Goal: Task Accomplishment & Management: Use online tool/utility

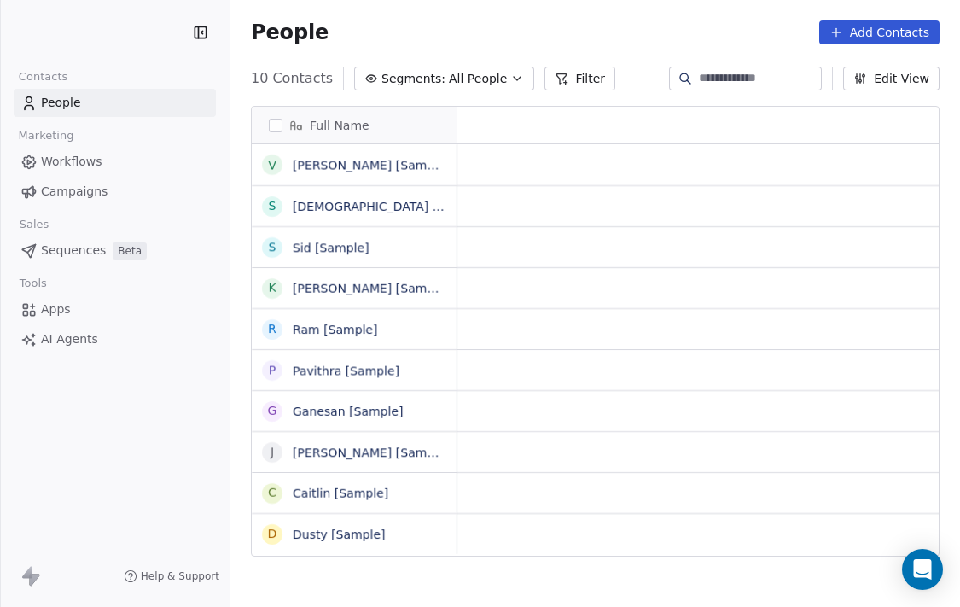
scroll to position [533, 730]
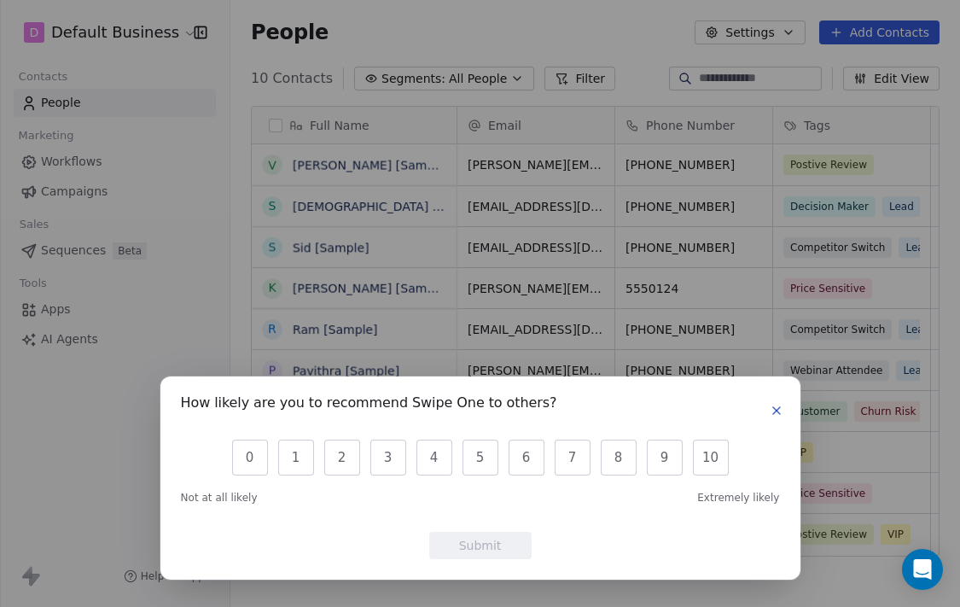
click at [778, 406] on icon "button" at bounding box center [777, 411] width 14 height 14
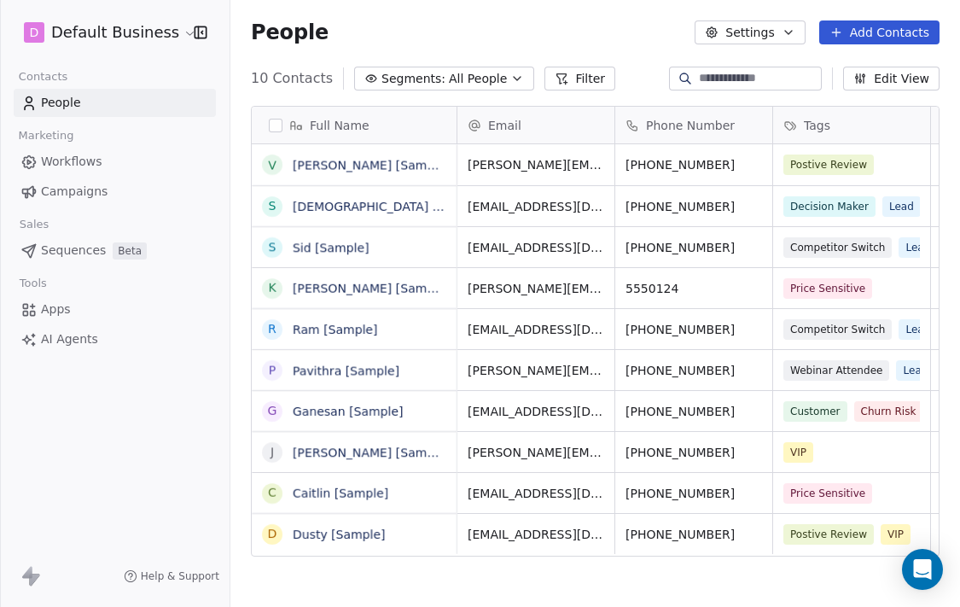
click at [795, 32] on icon "button" at bounding box center [789, 33] width 14 height 14
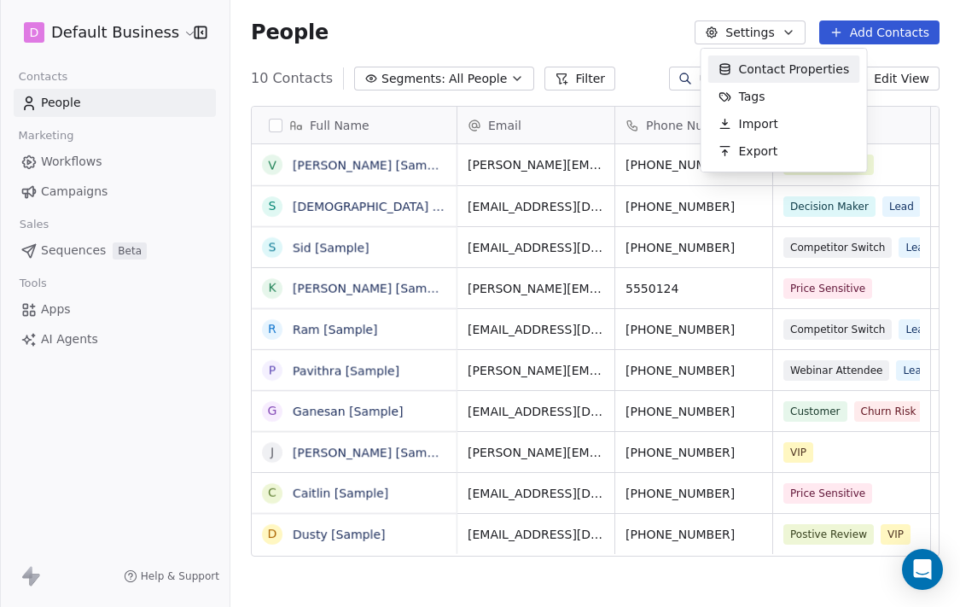
click at [796, 33] on html "D Default Business Contacts People Marketing Workflows Campaigns Sales Sequence…" at bounding box center [480, 303] width 960 height 607
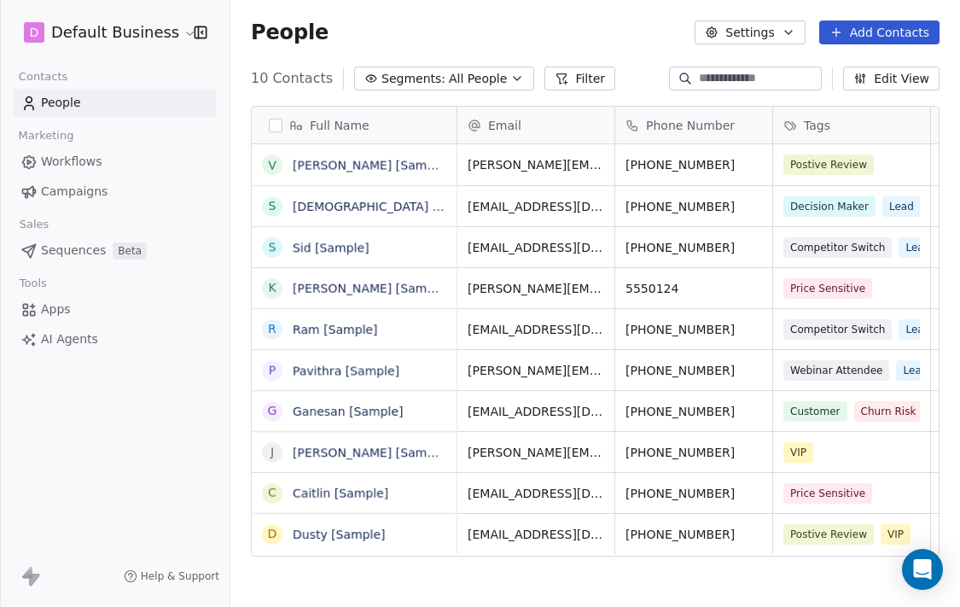
click at [175, 29] on html "D Default Business Contacts People Marketing Workflows Campaigns Sales Sequence…" at bounding box center [480, 303] width 960 height 607
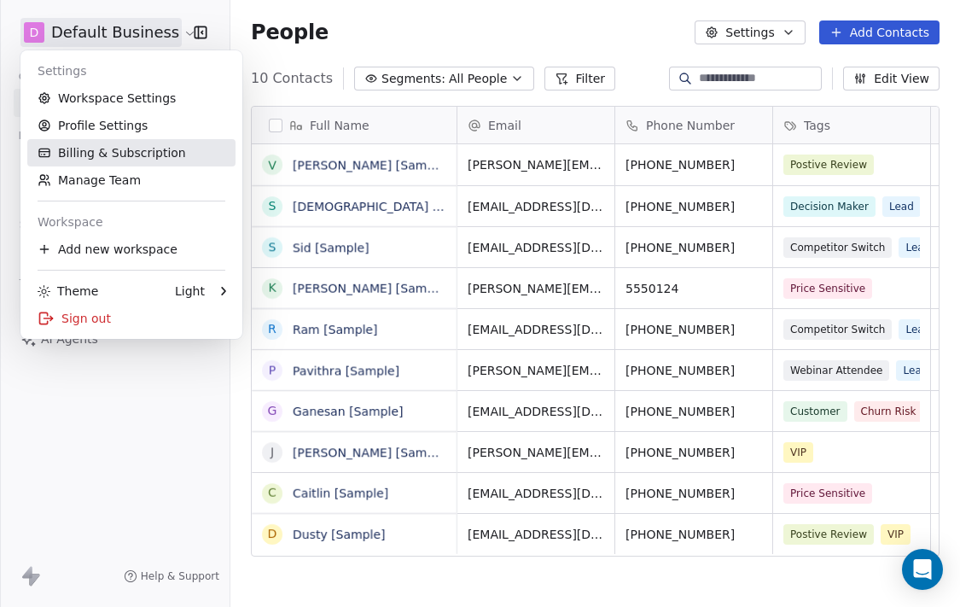
click at [114, 145] on link "Billing & Subscription" at bounding box center [131, 152] width 208 height 27
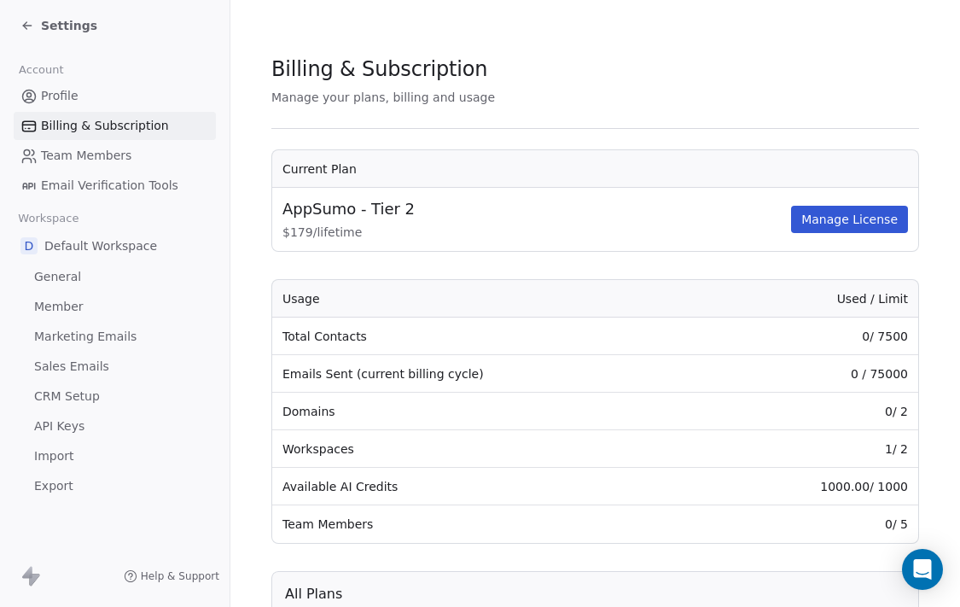
click at [94, 188] on span "Email Verification Tools" at bounding box center [109, 186] width 137 height 18
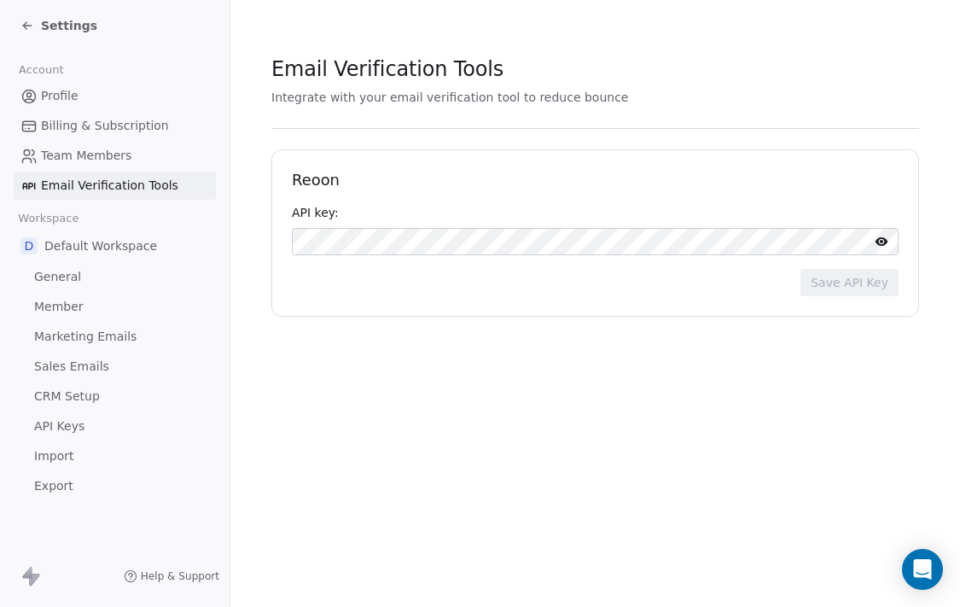
click at [50, 271] on span "General" at bounding box center [57, 277] width 47 height 18
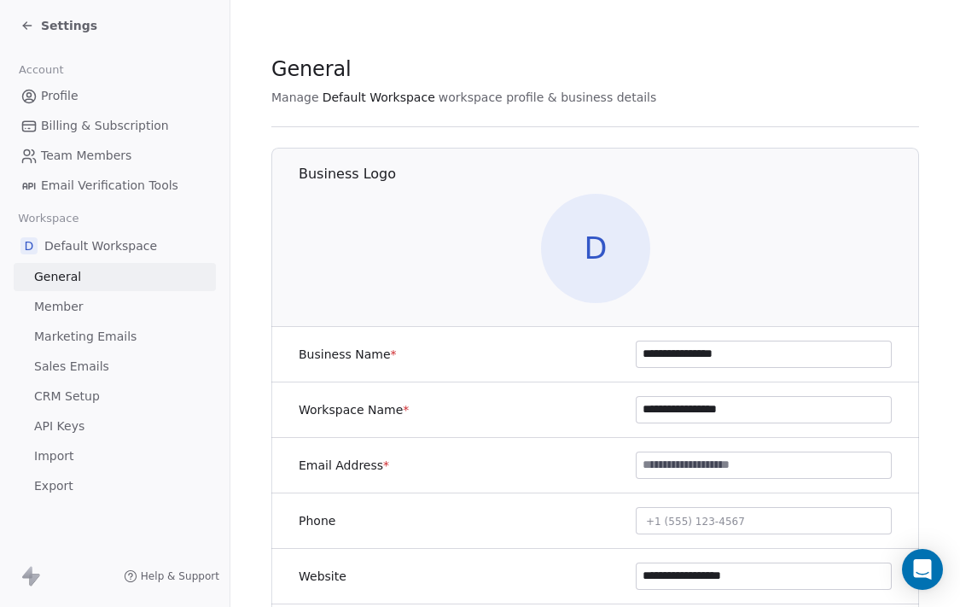
click at [61, 310] on span "Member" at bounding box center [59, 307] width 50 height 18
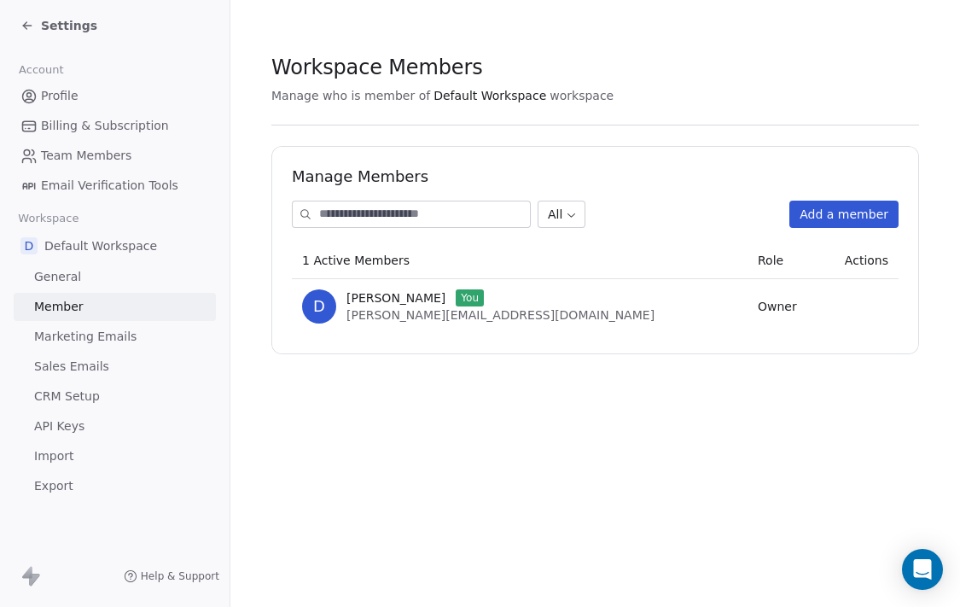
click at [97, 336] on span "Marketing Emails" at bounding box center [85, 337] width 102 height 18
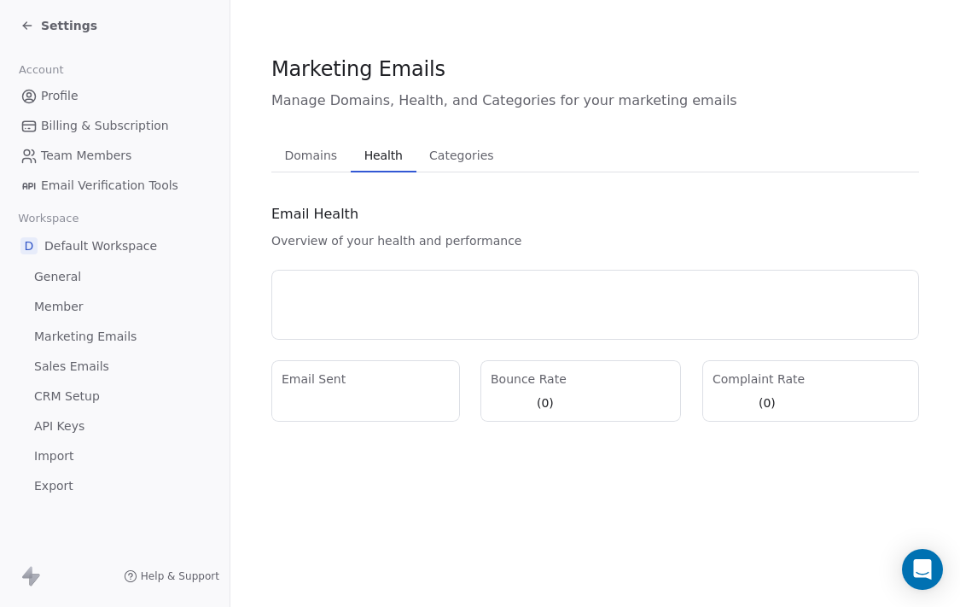
click at [382, 143] on button "Health Health" at bounding box center [384, 155] width 66 height 34
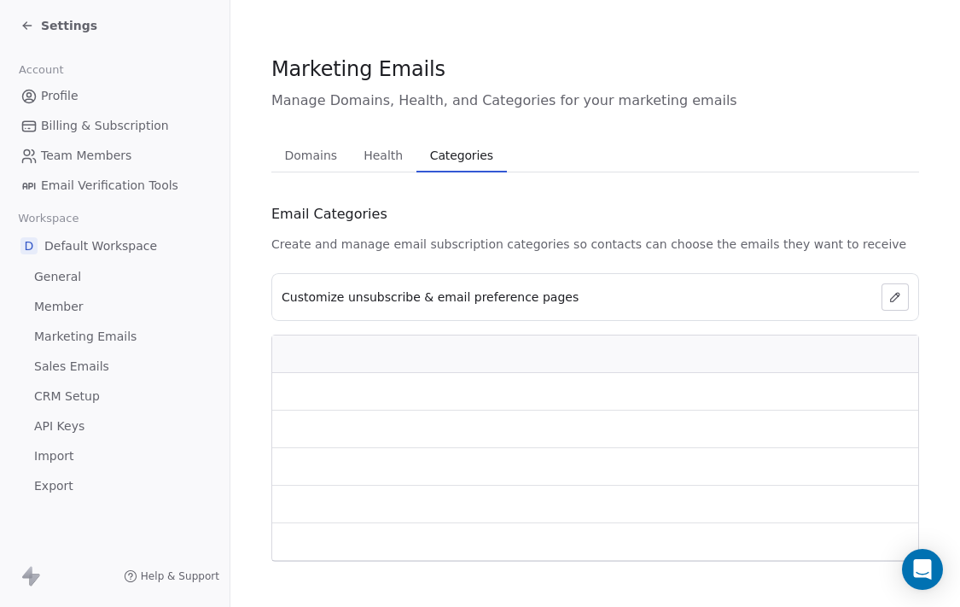
click at [454, 159] on span "Categories" at bounding box center [461, 155] width 77 height 24
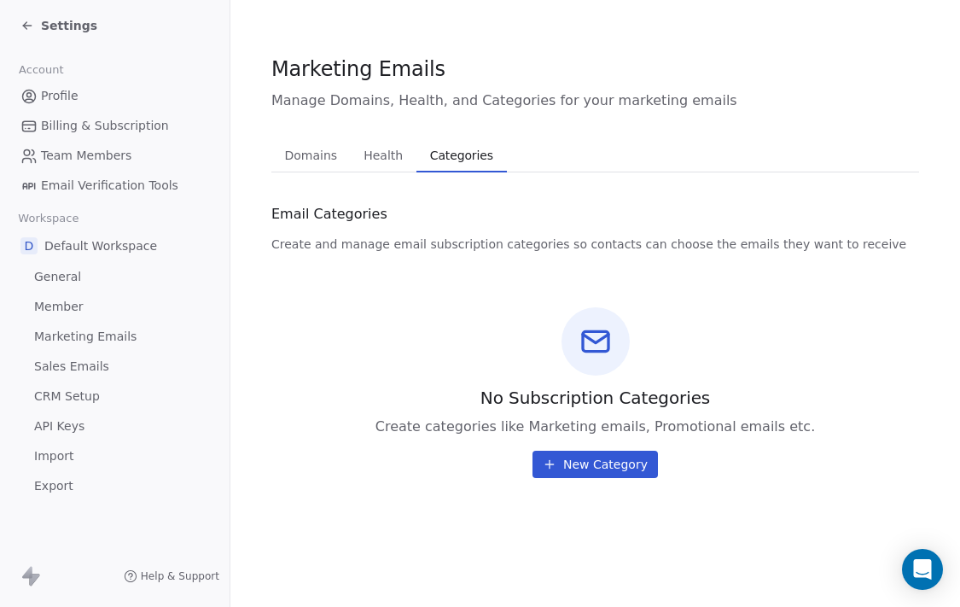
click at [317, 162] on span "Domains" at bounding box center [311, 155] width 67 height 24
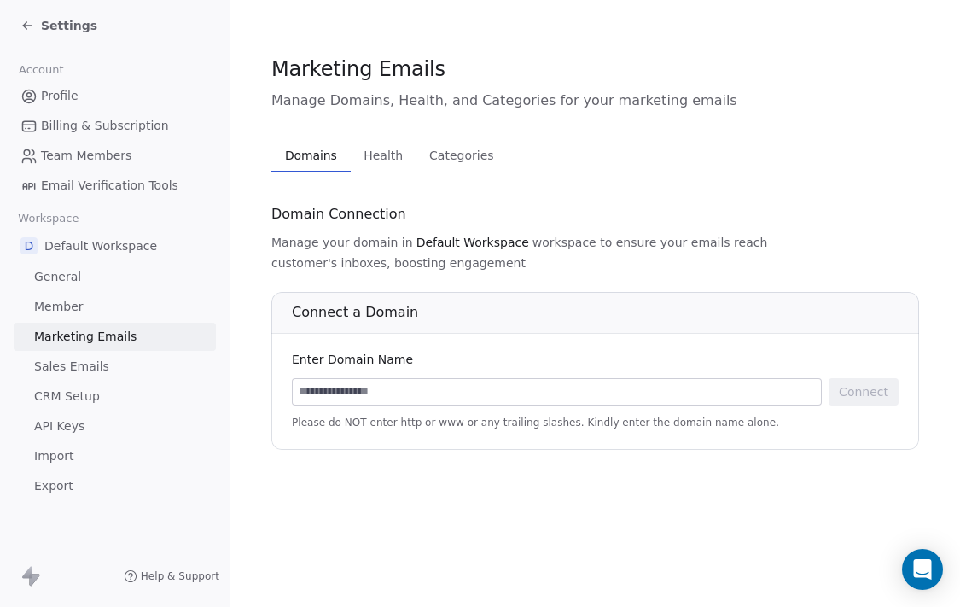
click at [61, 370] on span "Sales Emails" at bounding box center [71, 367] width 75 height 18
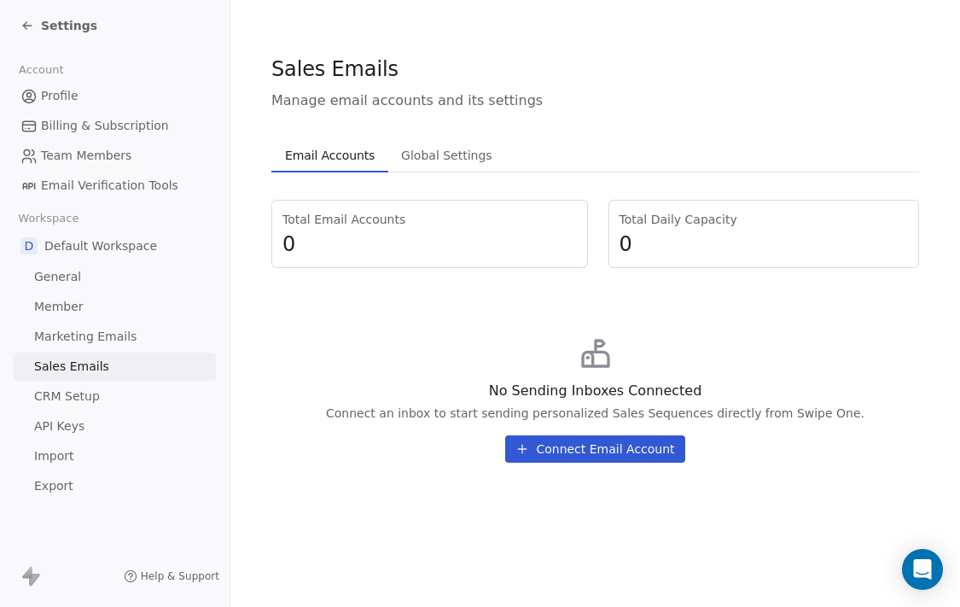
click at [70, 397] on span "CRM Setup" at bounding box center [67, 396] width 66 height 18
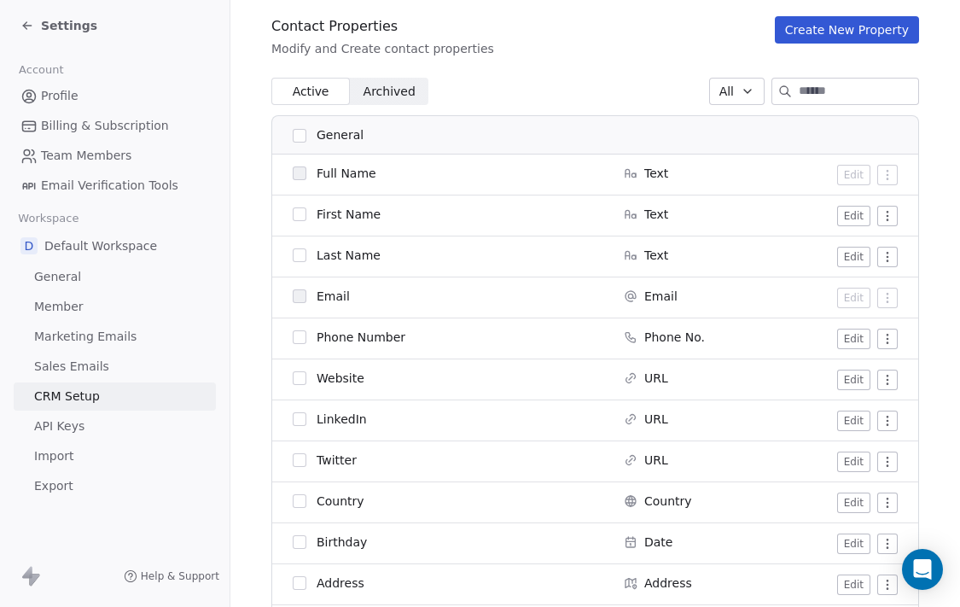
scroll to position [167, 0]
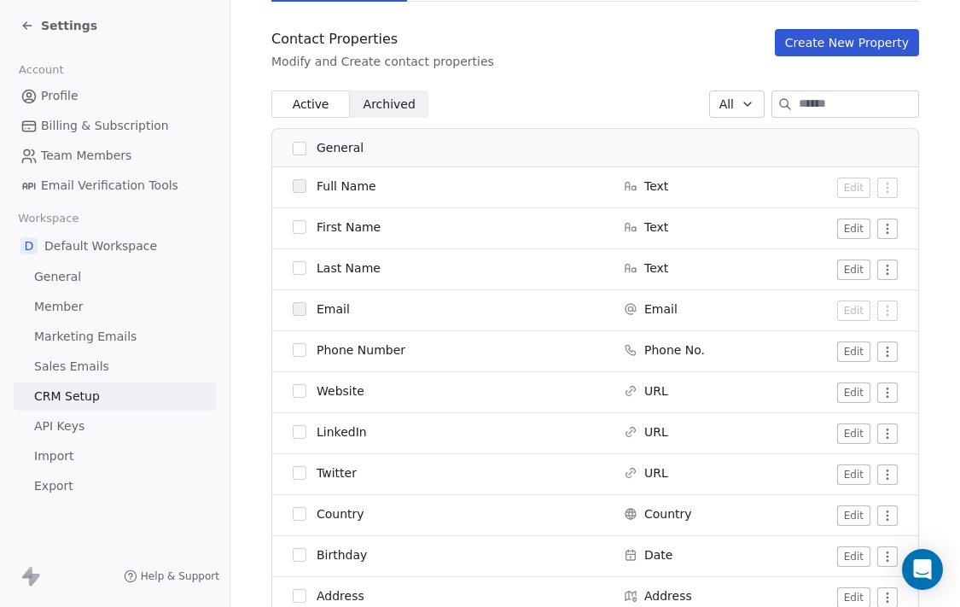
click at [383, 101] on span "Archived" at bounding box center [390, 105] width 52 height 18
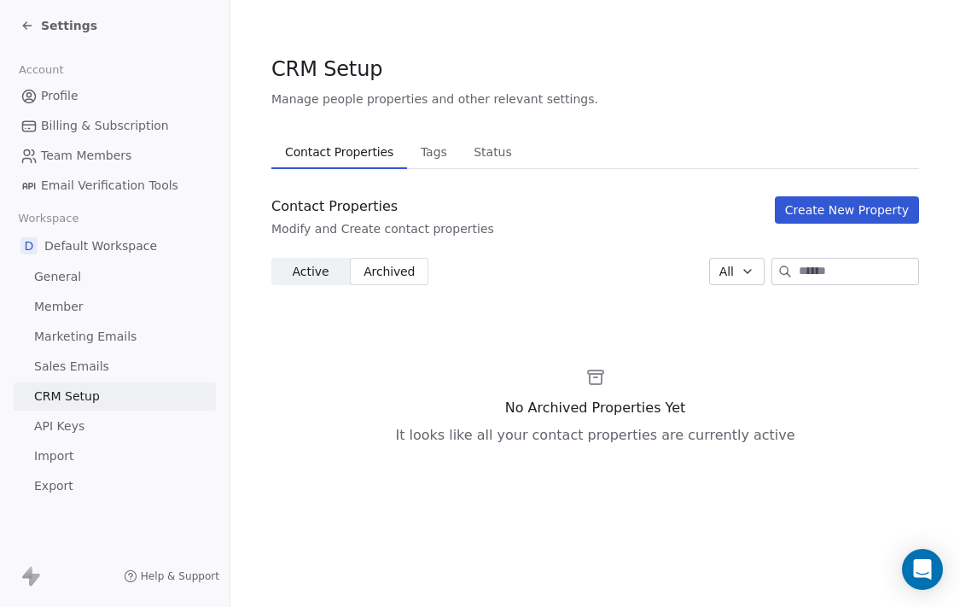
click at [306, 272] on span "Active" at bounding box center [310, 272] width 37 height 18
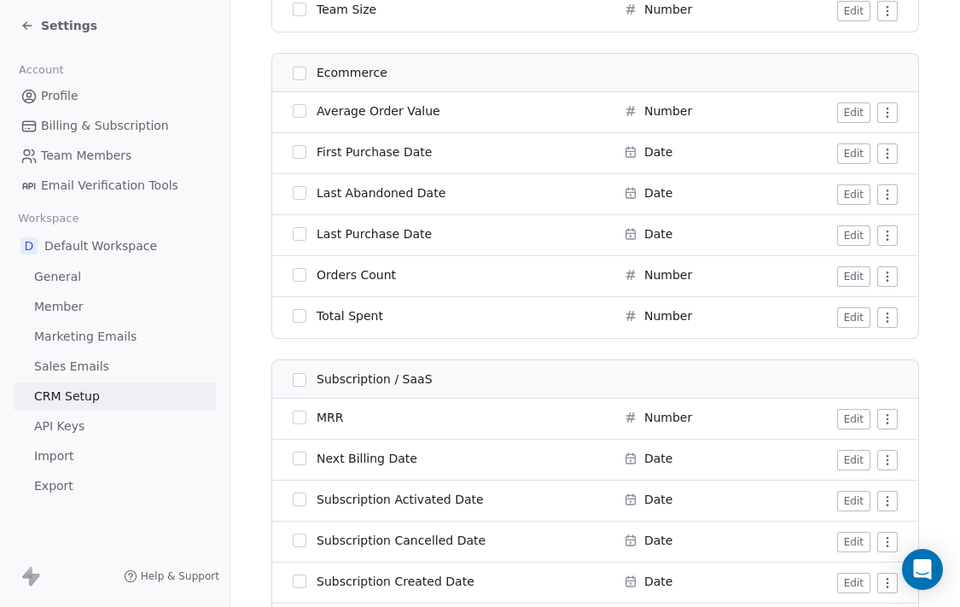
scroll to position [1866, 0]
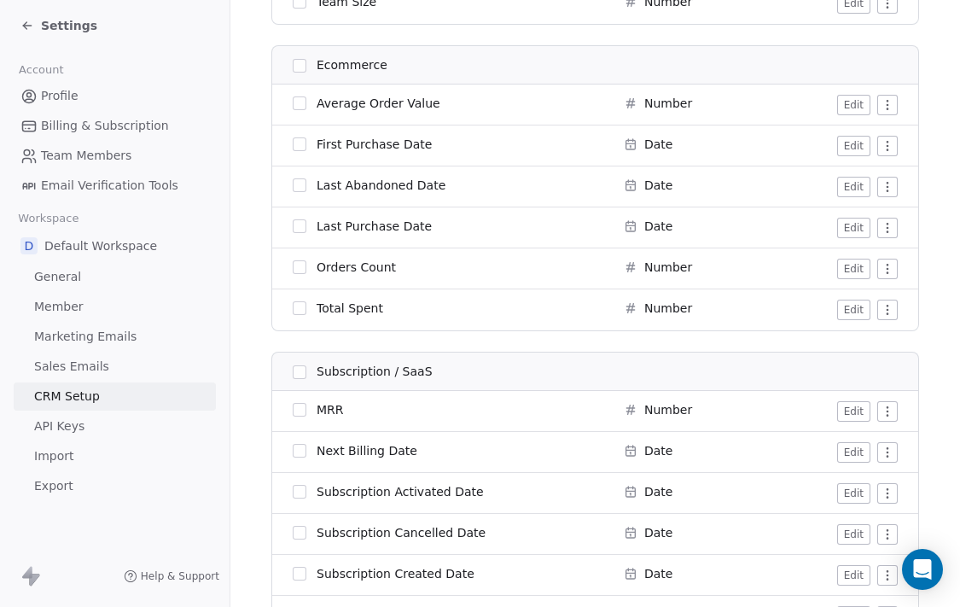
click at [67, 253] on span "Default Workspace" at bounding box center [100, 245] width 113 height 17
click at [70, 242] on span "Default Workspace" at bounding box center [100, 245] width 113 height 17
click at [60, 280] on span "General" at bounding box center [57, 277] width 47 height 18
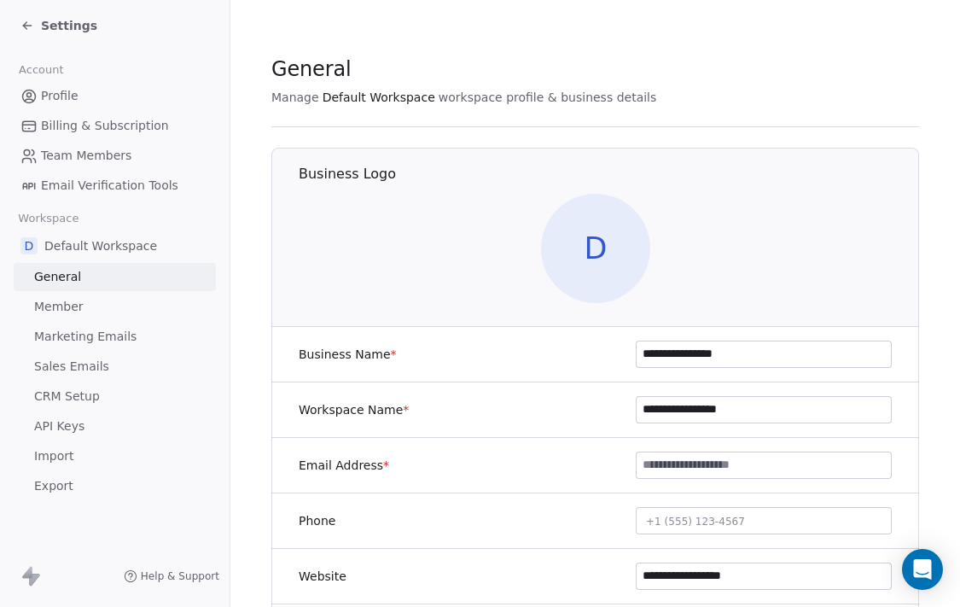
click at [31, 26] on icon at bounding box center [27, 26] width 14 height 14
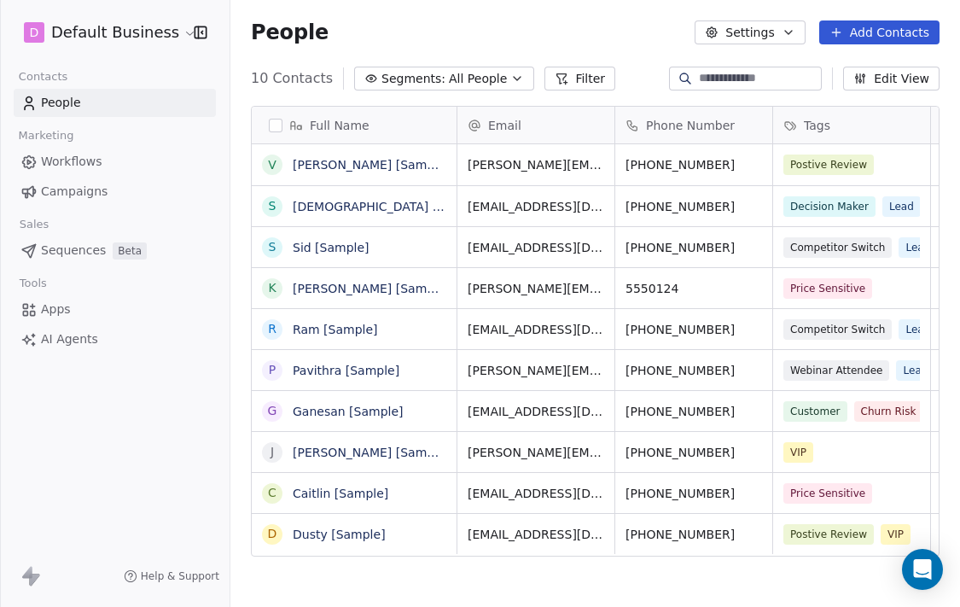
scroll to position [533, 730]
click at [183, 22] on div "D Default Business" at bounding box center [114, 32] width 189 height 24
click at [183, 33] on div "D Default Business" at bounding box center [114, 32] width 189 height 24
click at [178, 33] on html "D Default Business Contacts People Marketing Workflows Campaigns Sales Sequence…" at bounding box center [480, 303] width 960 height 607
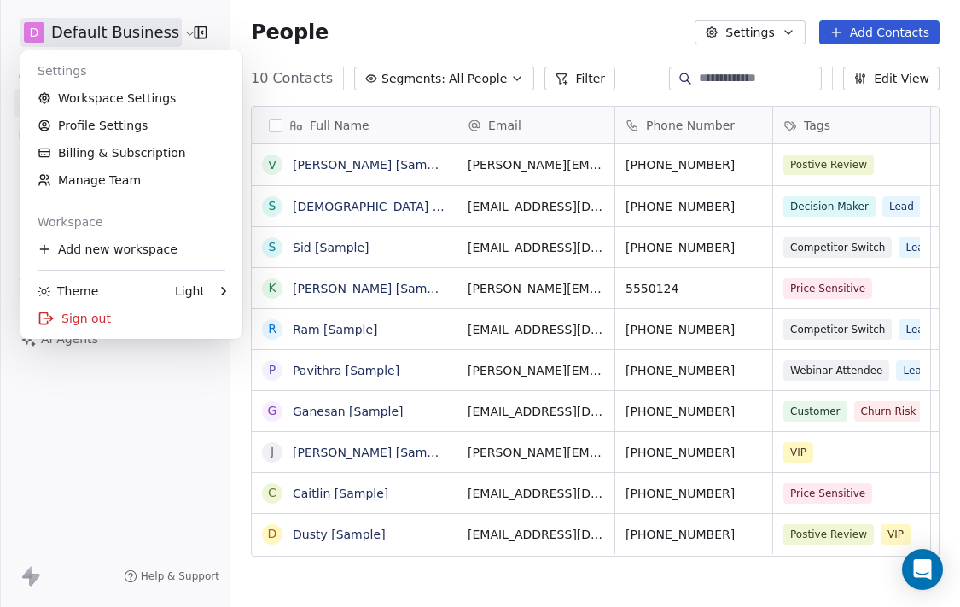
click at [178, 30] on html "D Default Business Contacts People Marketing Workflows Campaigns Sales Sequence…" at bounding box center [480, 303] width 960 height 607
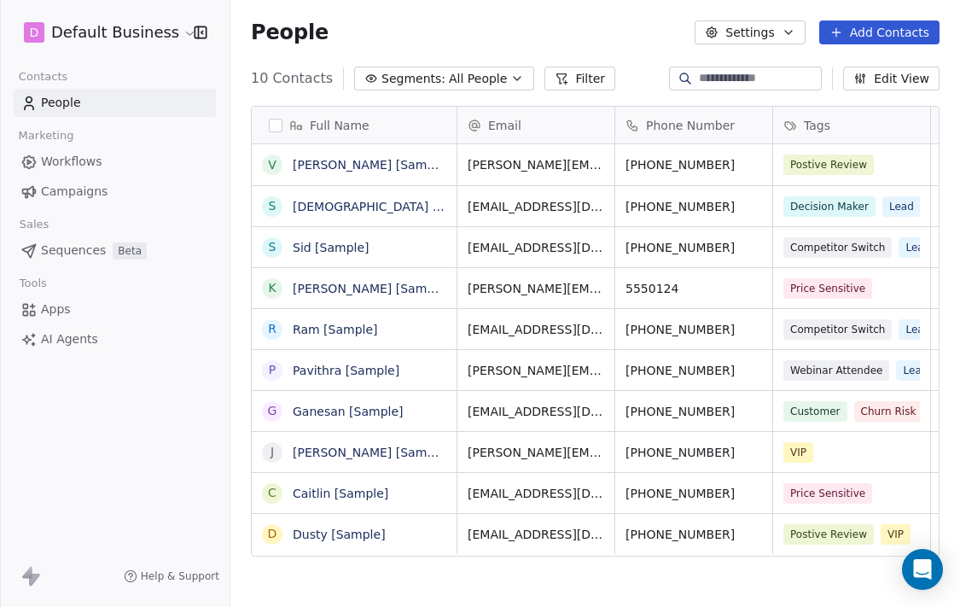
click at [73, 160] on span "Workflows" at bounding box center [71, 162] width 61 height 18
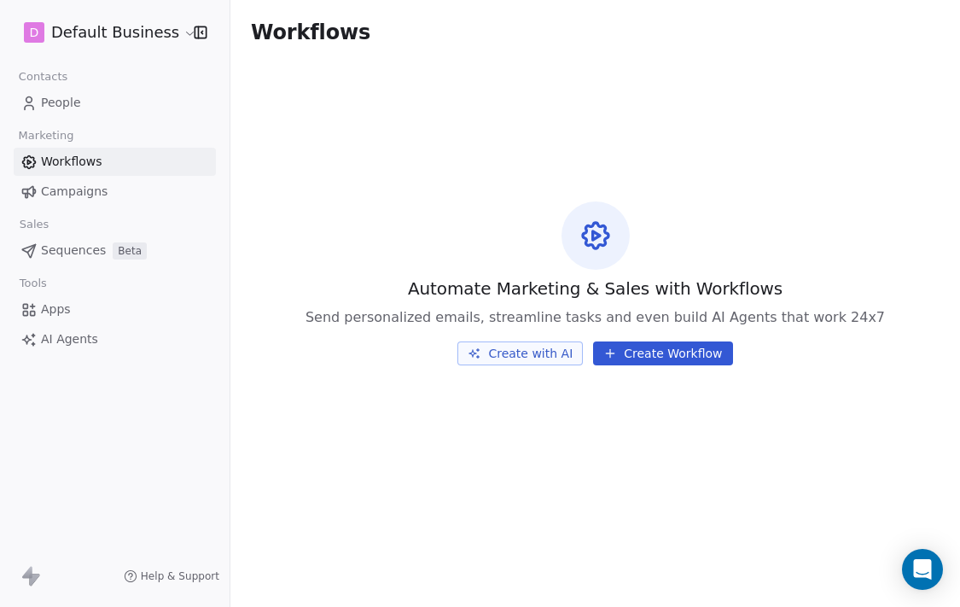
click at [654, 350] on button "Create Workflow" at bounding box center [662, 353] width 139 height 24
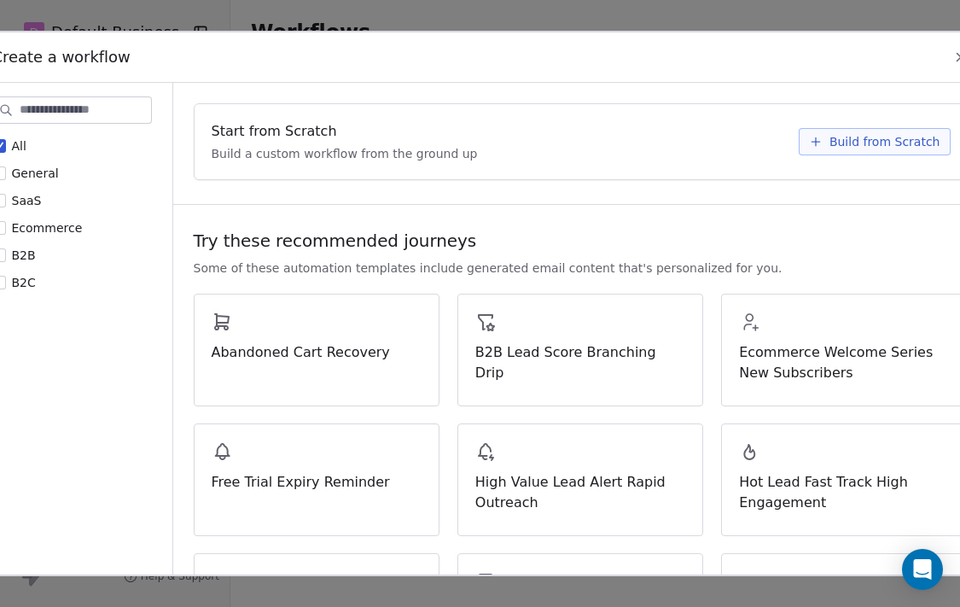
click at [6, 281] on label "B2C" at bounding box center [14, 282] width 44 height 17
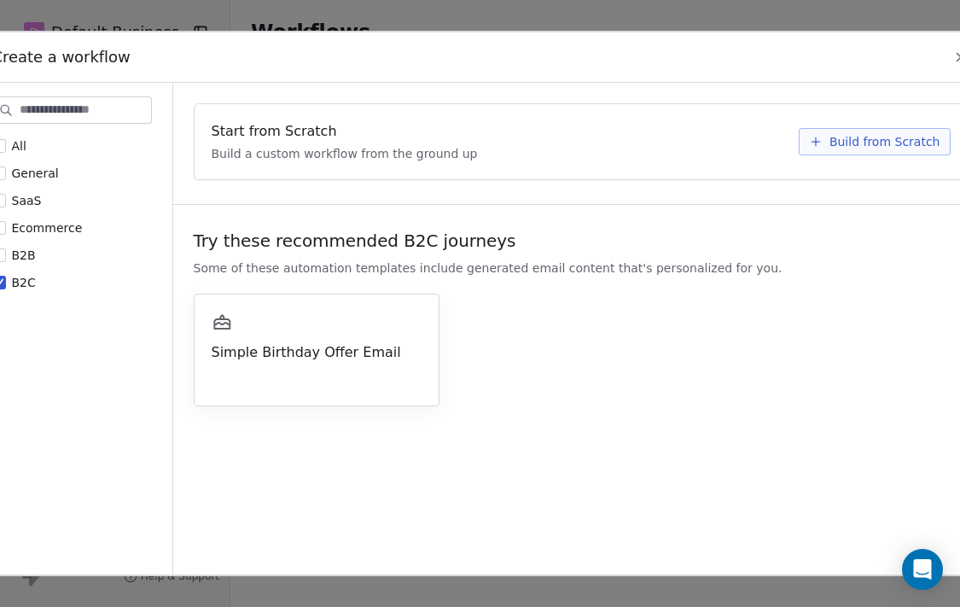
click at [422, 321] on div "Simple Birthday Offer Email" at bounding box center [317, 350] width 246 height 113
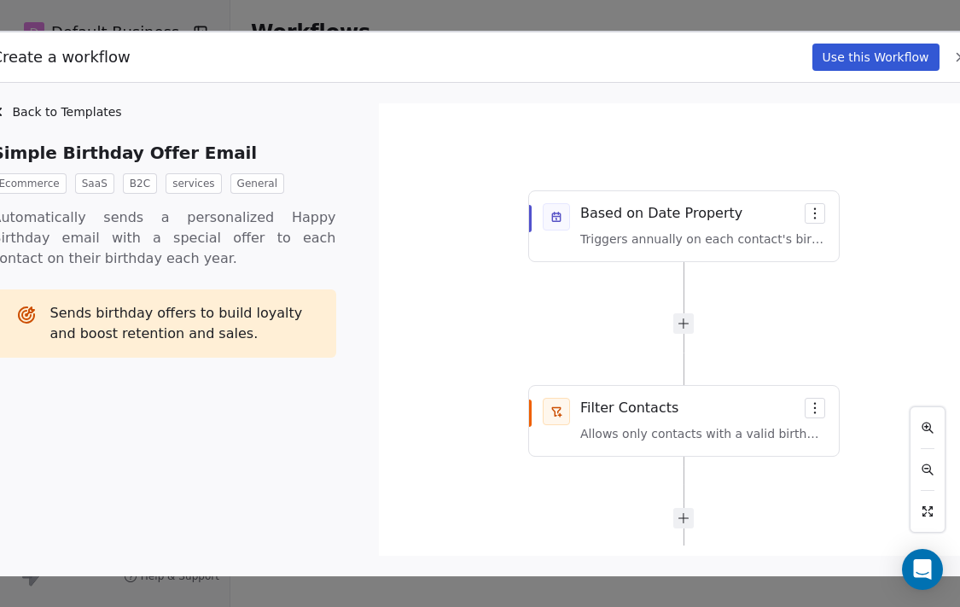
click at [816, 414] on div "Email Delivered Based on Date Property Triggers annually on each contact's birt…" at bounding box center [673, 330] width 569 height 433
click at [814, 409] on div "Email Delivered Based on Date Property Triggers annually on each contact's birt…" at bounding box center [673, 330] width 569 height 433
click at [684, 321] on div "Email Delivered Based on Date Property Triggers annually on each contact's birt…" at bounding box center [673, 330] width 569 height 433
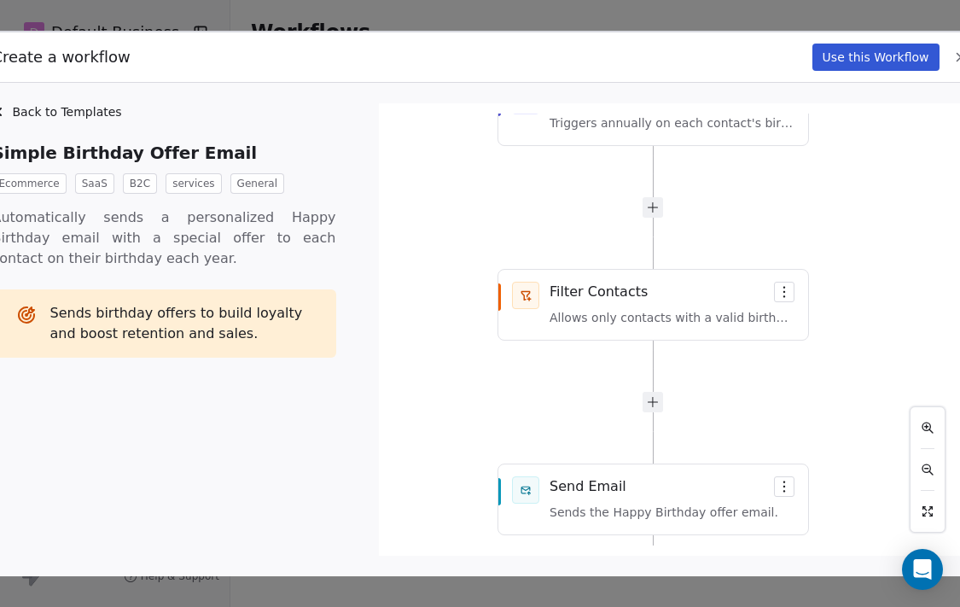
drag, startPoint x: 684, startPoint y: 322, endPoint x: 653, endPoint y: 207, distance: 118.4
click at [653, 207] on div "Email Delivered Based on Date Property Triggers annually on each contact's birt…" at bounding box center [673, 330] width 569 height 433
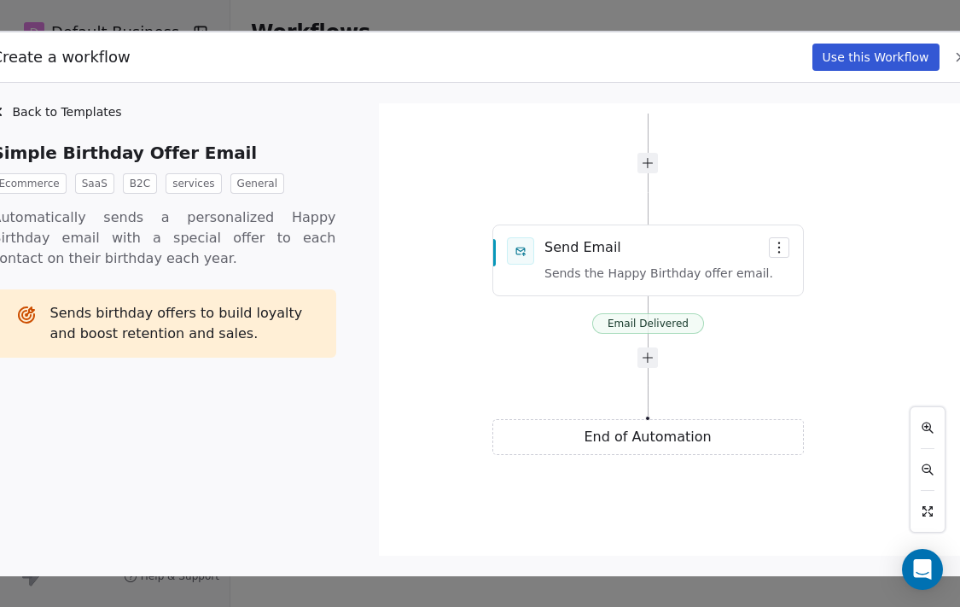
click at [658, 324] on div "Email Delivered Based on Date Property Triggers annually on each contact's birt…" at bounding box center [673, 330] width 569 height 433
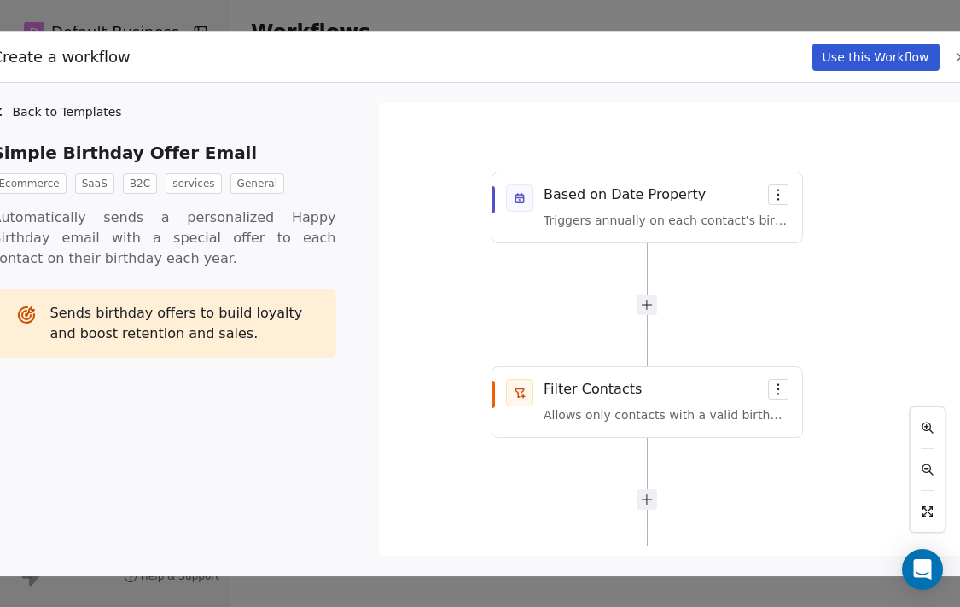
drag, startPoint x: 433, startPoint y: 67, endPoint x: 357, endPoint y: 67, distance: 76.0
click at [357, 67] on div "Create a workflow Use this Workflow" at bounding box center [480, 57] width 1017 height 50
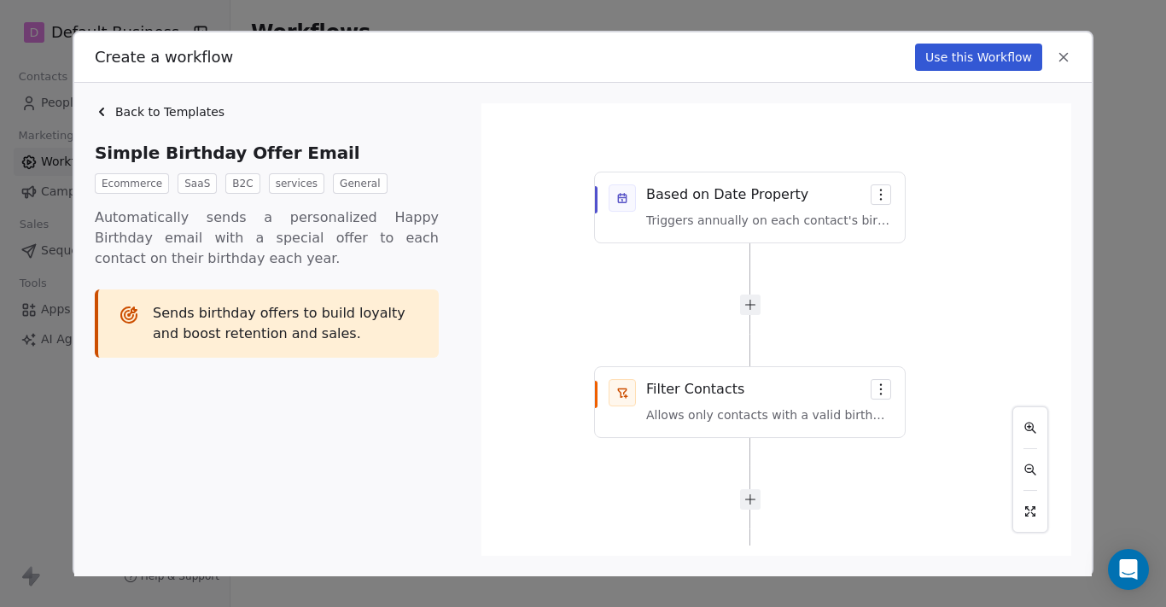
click at [959, 56] on icon at bounding box center [1063, 57] width 15 height 15
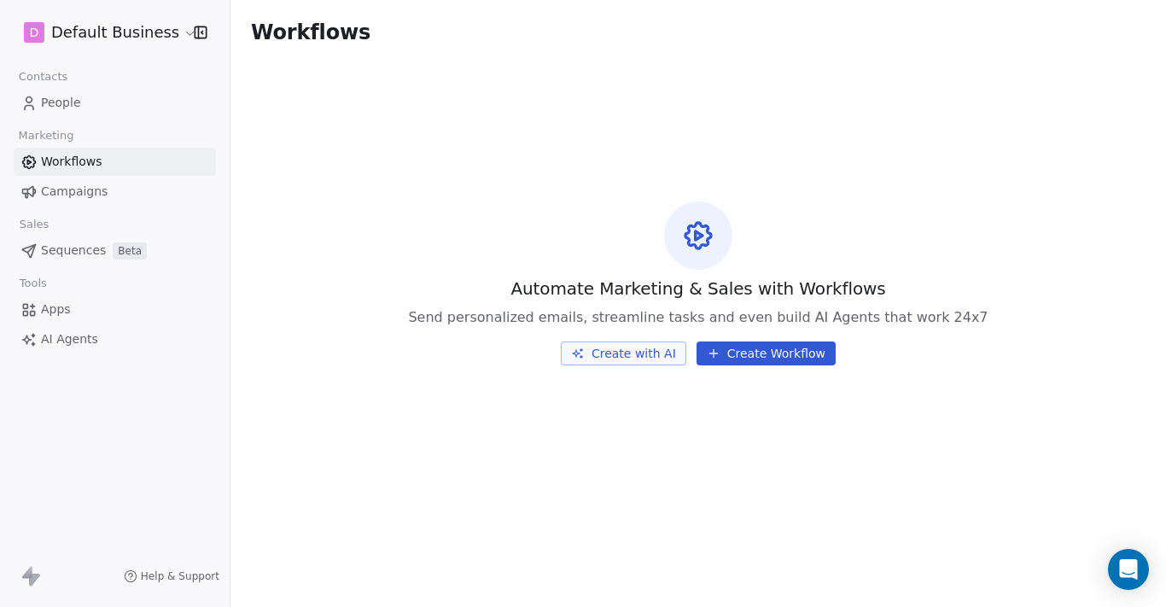
click at [663, 345] on button "Create with AI" at bounding box center [623, 353] width 125 height 24
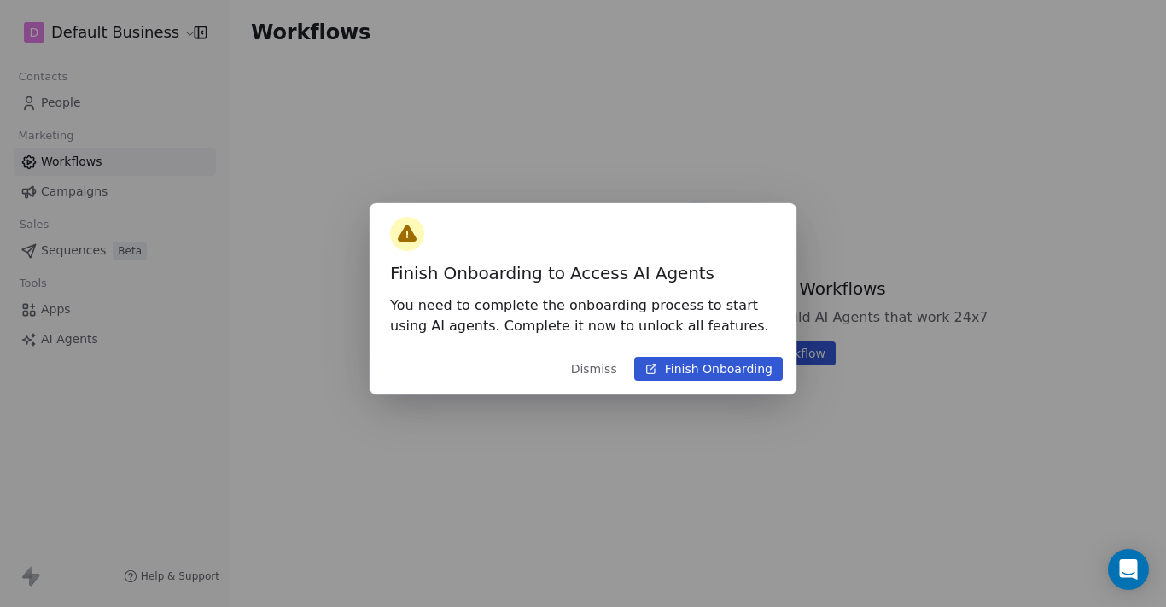
click at [607, 370] on button "Dismiss" at bounding box center [594, 368] width 67 height 31
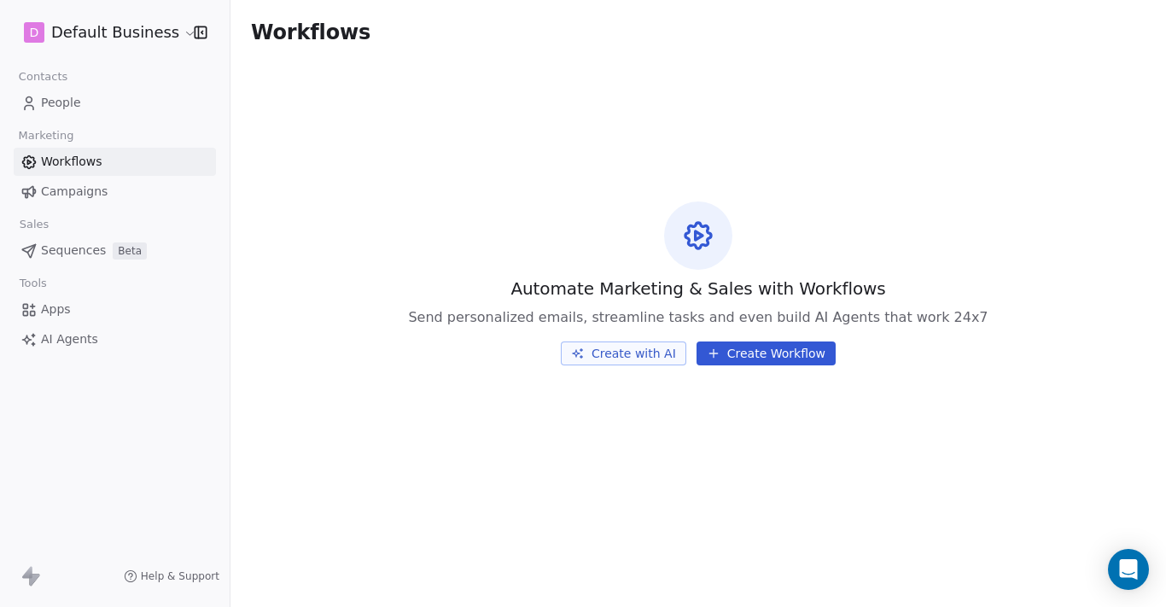
click at [180, 30] on html "D Default Business Contacts People Marketing Workflows Campaigns Sales Sequence…" at bounding box center [583, 303] width 1166 height 607
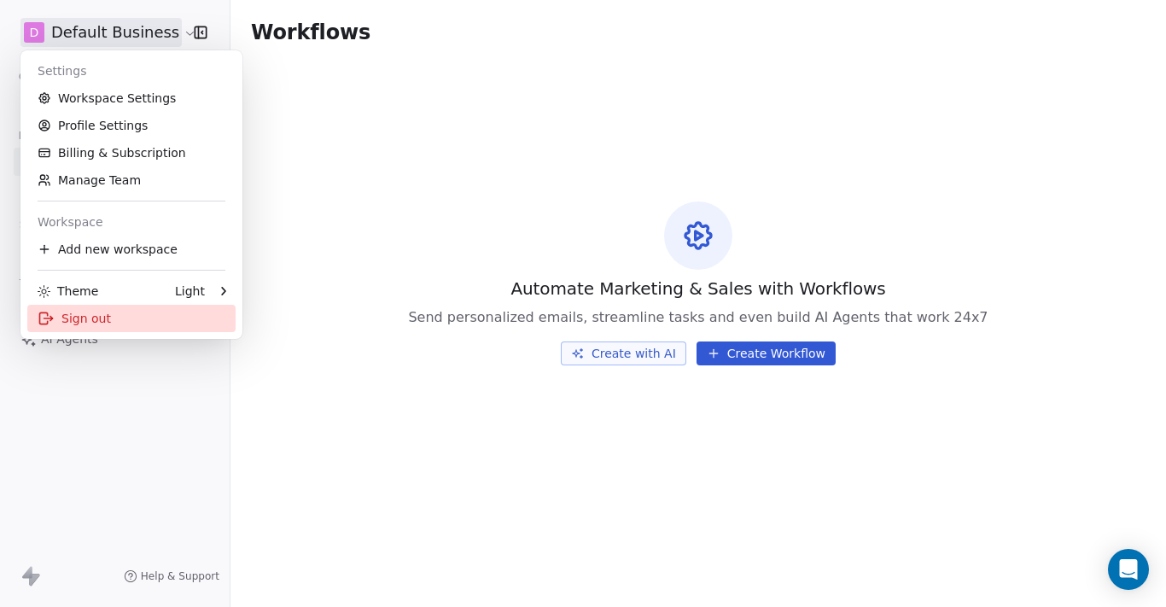
click at [90, 320] on div "Sign out" at bounding box center [131, 318] width 208 height 27
